Goal: Task Accomplishment & Management: Manage account settings

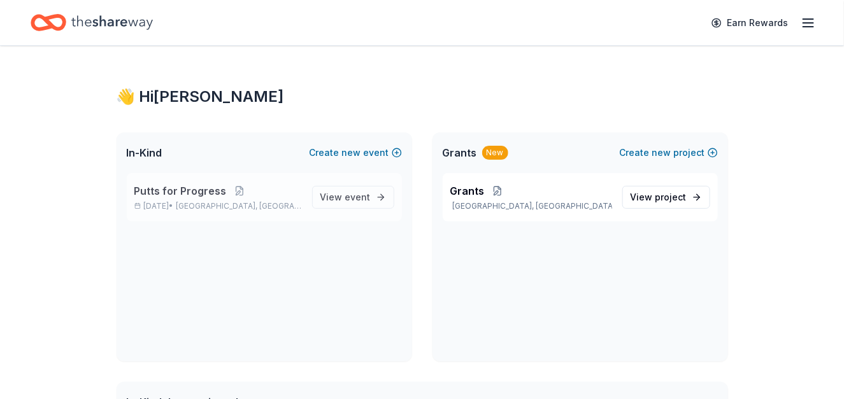
click at [222, 187] on span "Putts for Progress" at bounding box center [180, 190] width 92 height 15
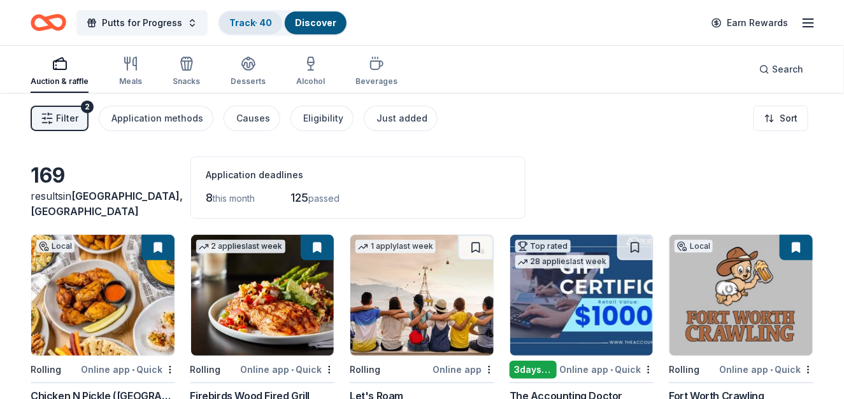
click at [257, 25] on link "Track · 40" at bounding box center [250, 22] width 43 height 11
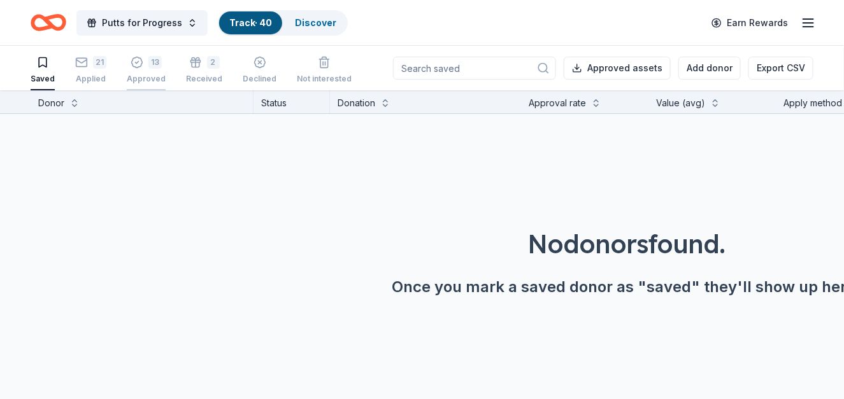
click at [148, 67] on div "13" at bounding box center [154, 62] width 13 height 13
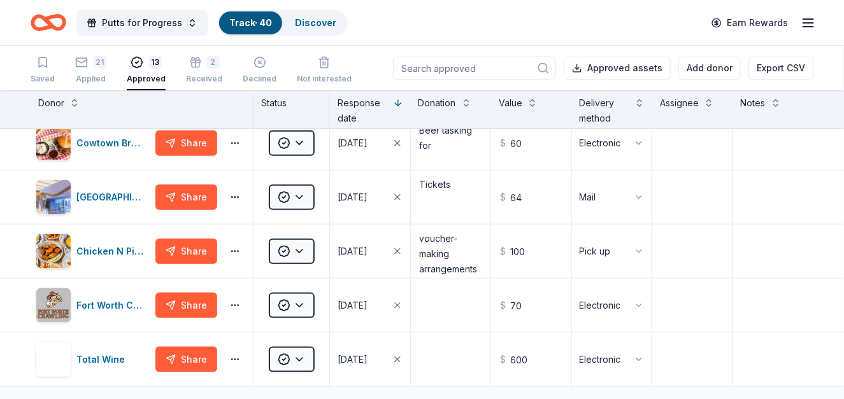
scroll to position [444, 0]
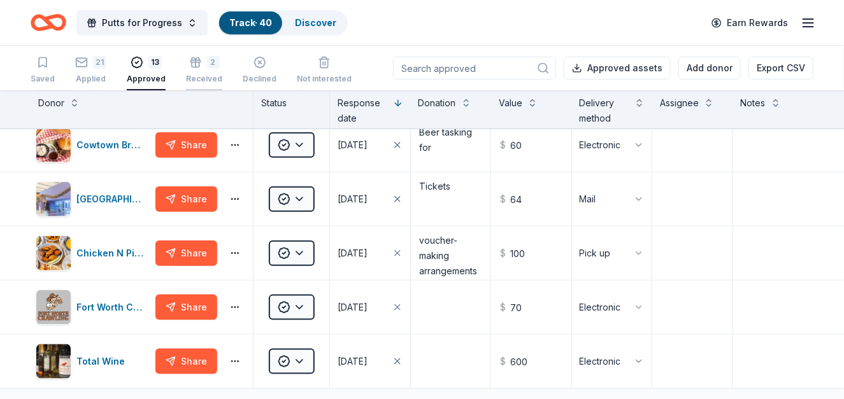
click at [199, 67] on div "2" at bounding box center [204, 62] width 36 height 13
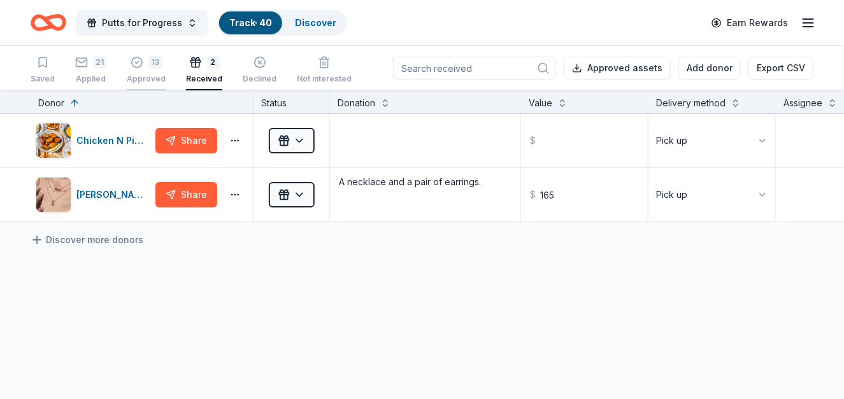
click at [137, 62] on icon "button" at bounding box center [137, 62] width 13 height 13
